Goal: Information Seeking & Learning: Learn about a topic

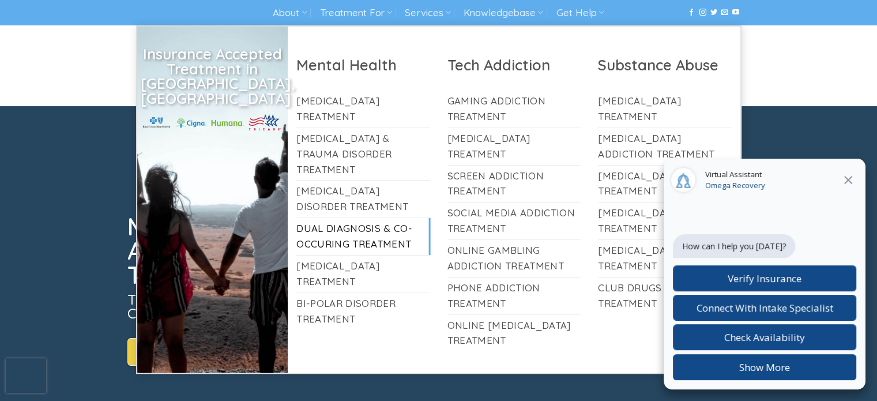
click at [359, 218] on link "Dual Diagnosis & Co-Occuring Treatment" at bounding box center [363, 236] width 134 height 37
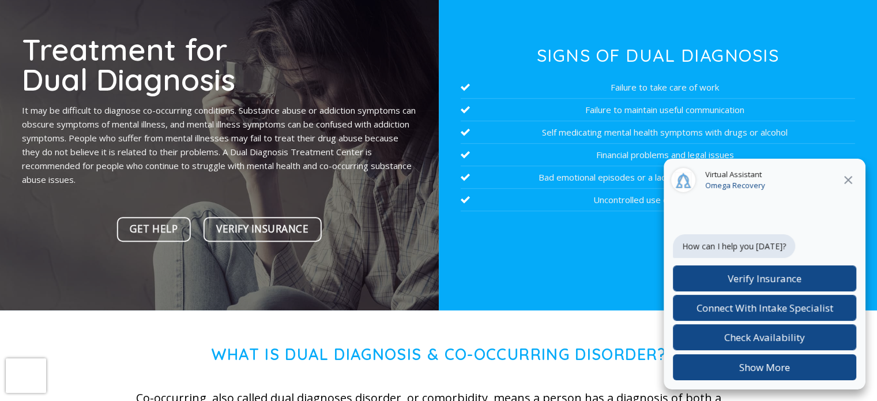
scroll to position [142, 0]
click at [851, 179] on icon at bounding box center [848, 180] width 14 height 14
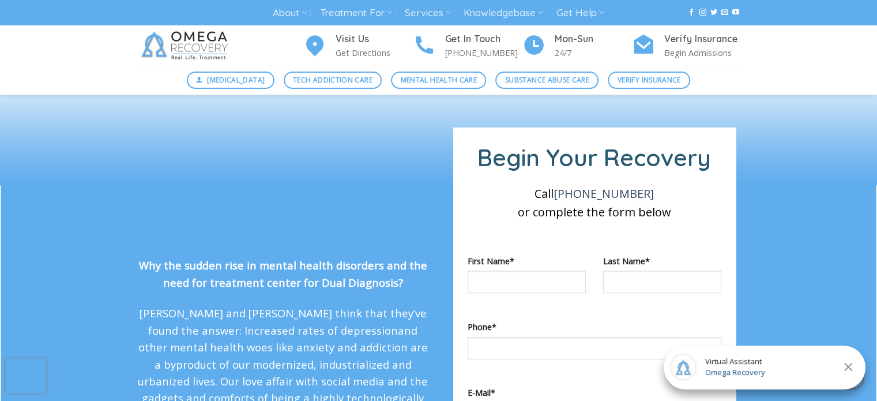
scroll to position [933, 0]
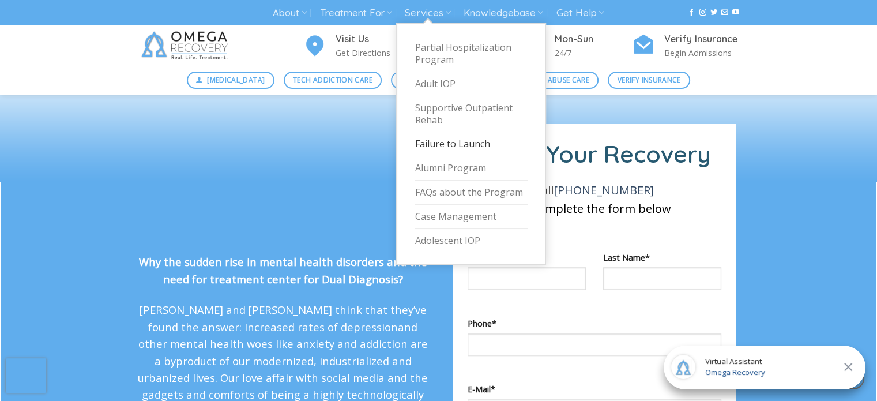
click at [436, 144] on link "Failure to Launch" at bounding box center [471, 144] width 113 height 24
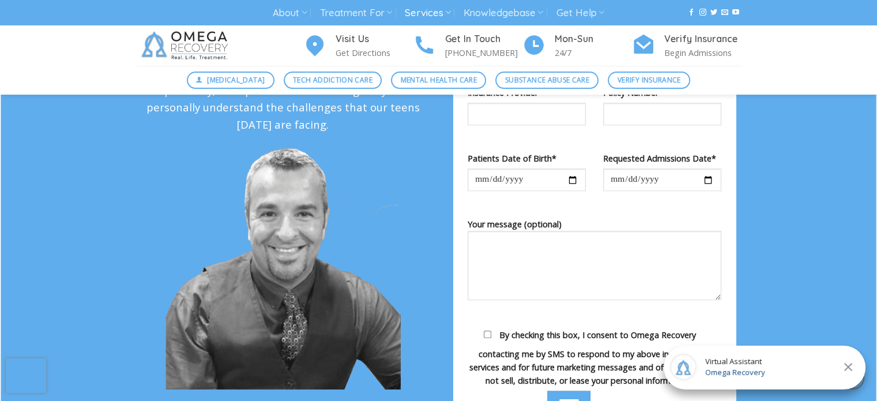
scroll to position [1094, 0]
